Goal: Transaction & Acquisition: Purchase product/service

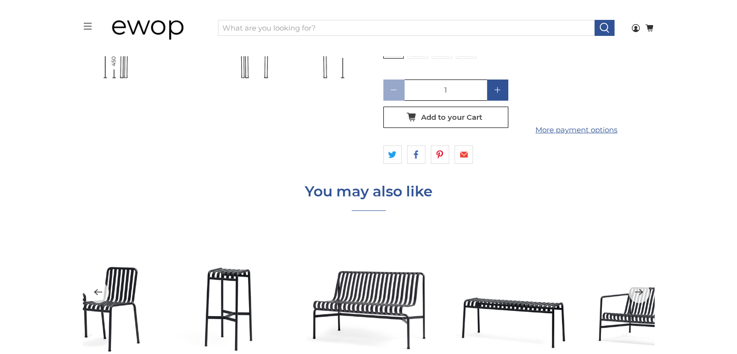
scroll to position [3093, 0]
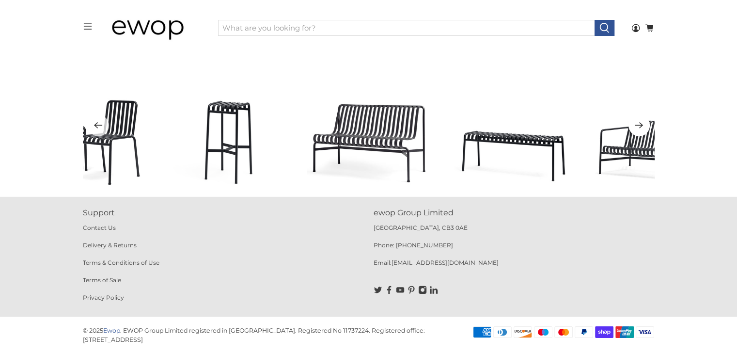
click at [636, 127] on icon "Next" at bounding box center [638, 125] width 9 height 12
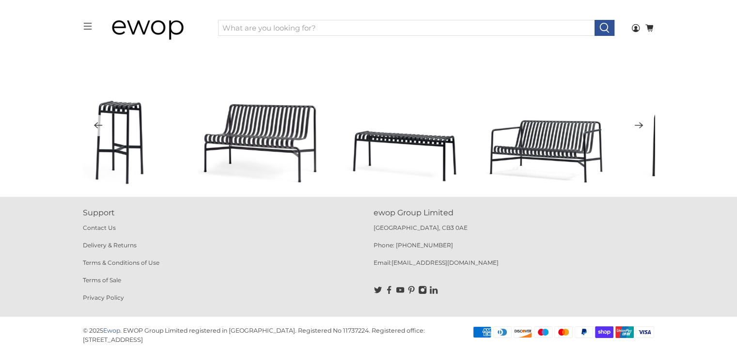
click at [636, 127] on icon "Next" at bounding box center [638, 125] width 9 height 12
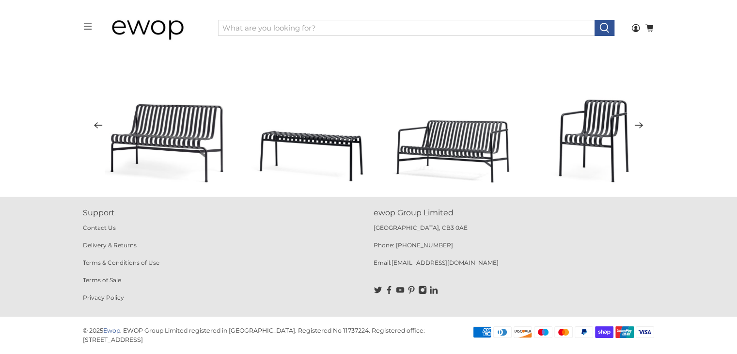
click at [636, 127] on icon "Next" at bounding box center [638, 125] width 9 height 12
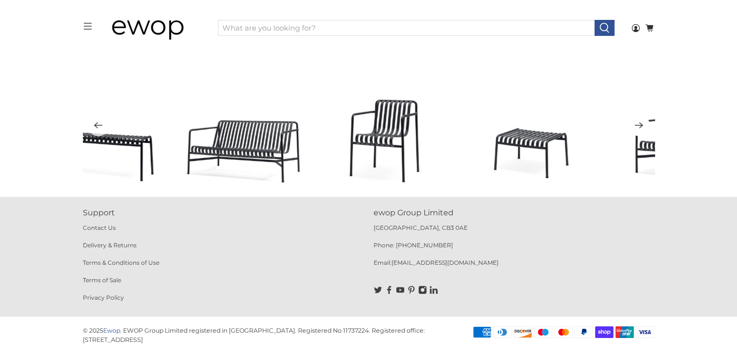
click at [636, 127] on icon "Next" at bounding box center [638, 125] width 9 height 12
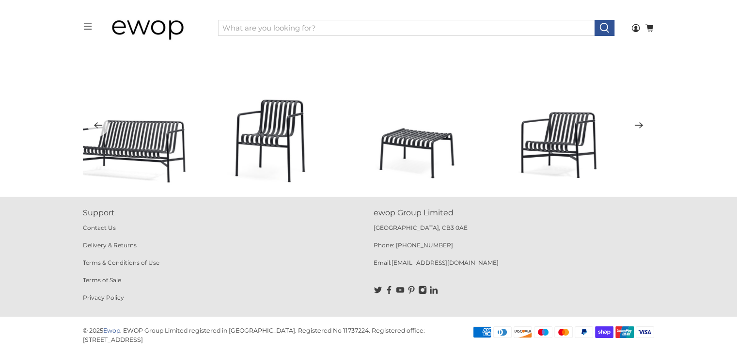
click at [636, 127] on icon "Next" at bounding box center [638, 125] width 9 height 12
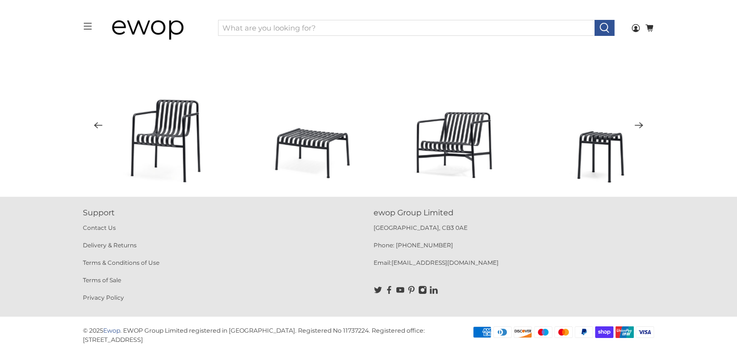
click at [636, 127] on icon "Next" at bounding box center [638, 125] width 9 height 12
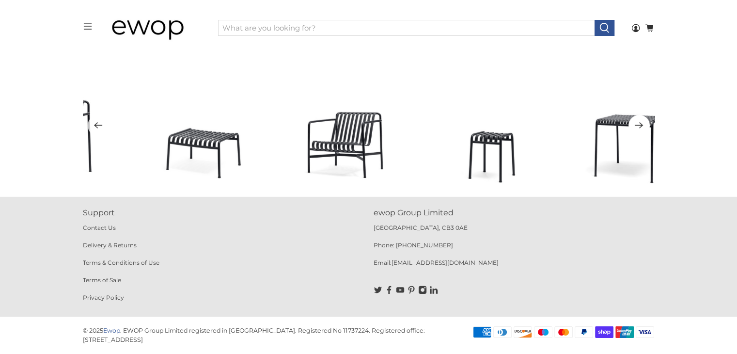
click at [636, 127] on icon "Next" at bounding box center [638, 125] width 9 height 12
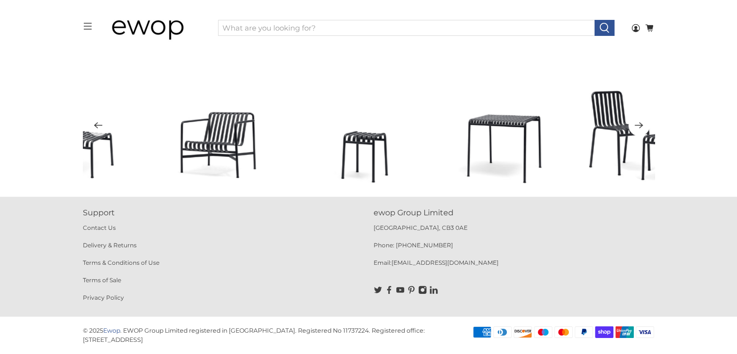
click at [636, 127] on icon "Next" at bounding box center [638, 125] width 9 height 12
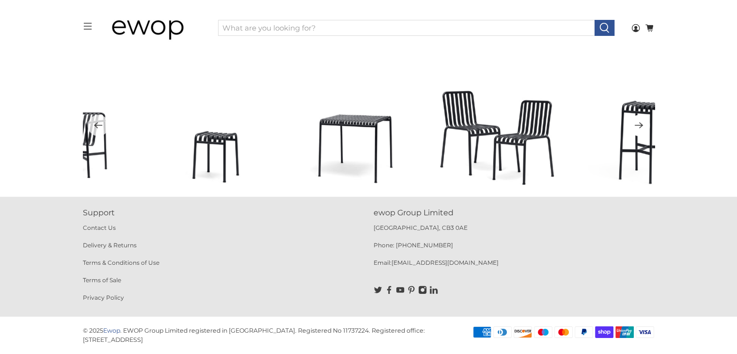
click at [636, 127] on icon "Next" at bounding box center [638, 125] width 9 height 12
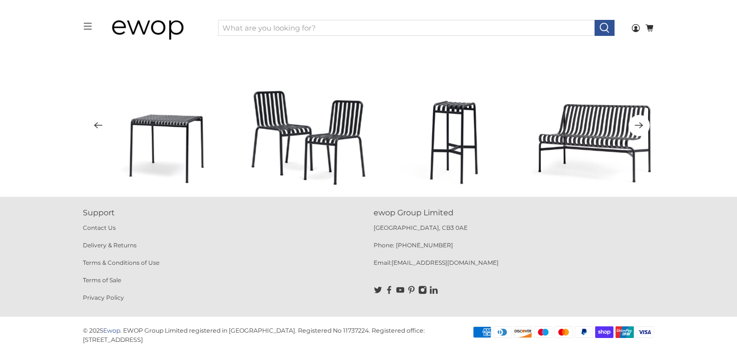
click at [636, 127] on icon "Next" at bounding box center [638, 125] width 9 height 12
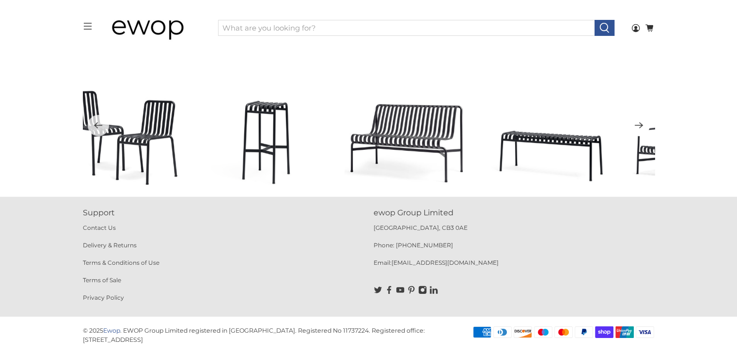
click at [636, 127] on icon "Next" at bounding box center [638, 125] width 9 height 12
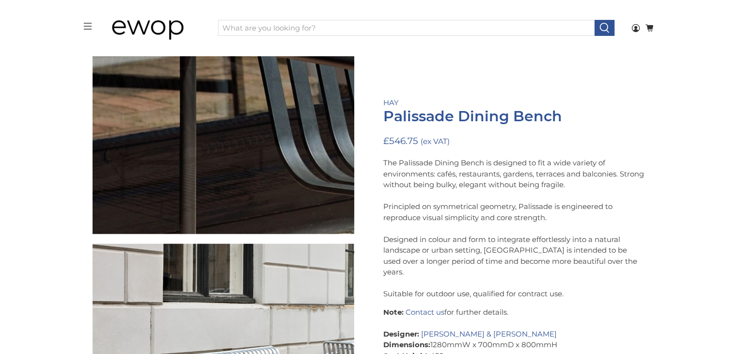
scroll to position [1011, 0]
